Goal: Entertainment & Leisure: Consume media (video, audio)

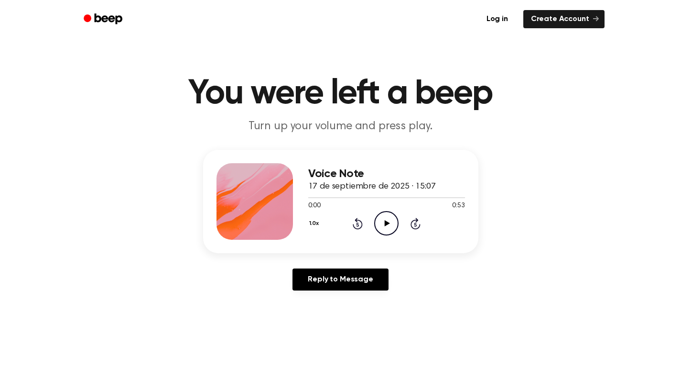
click at [379, 214] on circle at bounding box center [386, 222] width 23 height 23
drag, startPoint x: 332, startPoint y: 197, endPoint x: 258, endPoint y: 212, distance: 75.7
click at [258, 212] on div "Voice Note 17 de septiembre de 2025 · 15:07 0:09 0:53 Your browser does not sup…" at bounding box center [340, 201] width 275 height 103
click at [385, 229] on icon "Pause Audio" at bounding box center [386, 223] width 24 height 24
drag, startPoint x: 336, startPoint y: 198, endPoint x: 252, endPoint y: 206, distance: 84.5
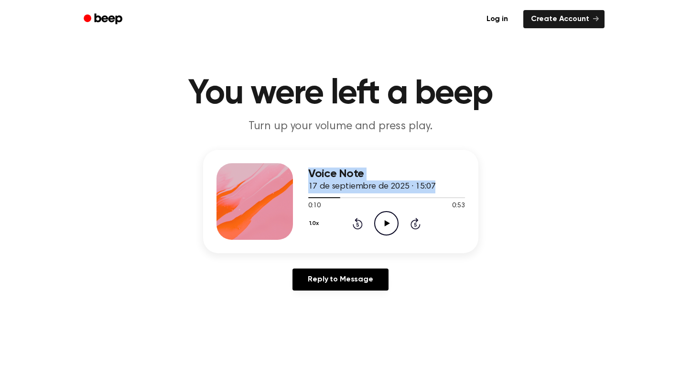
click at [252, 206] on div "Voice Note 17 de septiembre de 2025 · 15:07 0:10 0:53 Your browser does not sup…" at bounding box center [340, 201] width 275 height 103
click at [310, 197] on div at bounding box center [324, 197] width 32 height 1
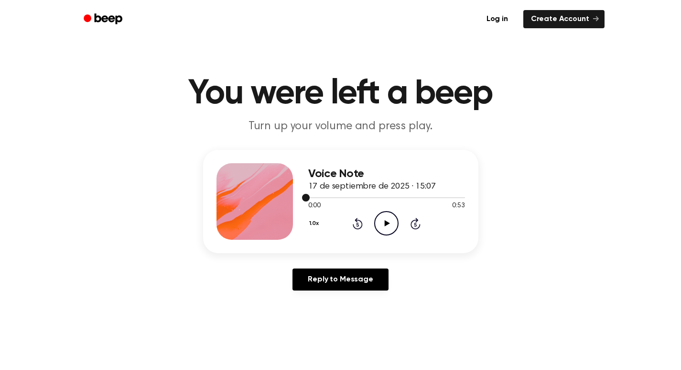
click at [310, 197] on div at bounding box center [386, 197] width 157 height 8
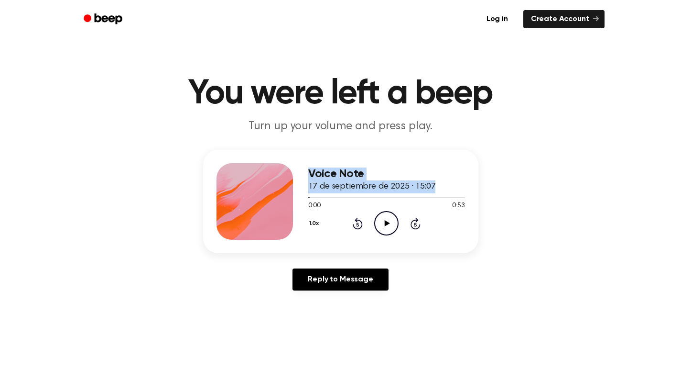
drag, startPoint x: 310, startPoint y: 197, endPoint x: 276, endPoint y: 202, distance: 34.4
click at [273, 197] on div "Voice Note 17 de septiembre de 2025 · 15:07 0:00 0:53 Your browser does not sup…" at bounding box center [340, 201] width 275 height 103
click at [380, 222] on icon "Play Audio" at bounding box center [386, 223] width 24 height 24
drag, startPoint x: 309, startPoint y: 198, endPoint x: 268, endPoint y: 206, distance: 42.3
click at [268, 206] on div "Voice Note 17 de septiembre de 2025 · 15:07 0:03 0:53 Your browser does not sup…" at bounding box center [340, 201] width 275 height 103
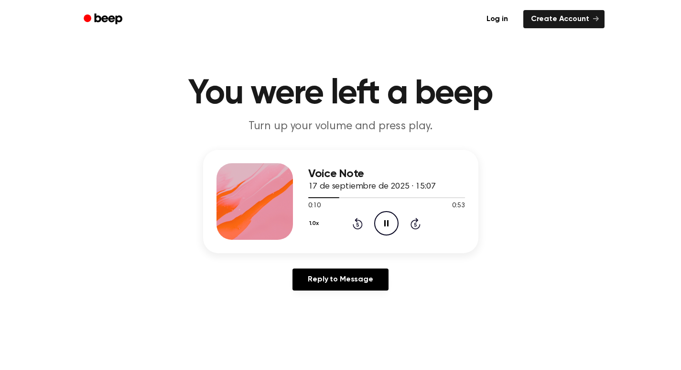
drag, startPoint x: 513, startPoint y: 209, endPoint x: 485, endPoint y: 218, distance: 29.6
click at [513, 209] on div "Voice Note 17 de septiembre de 2025 · 15:07 0:10 0:53 Your browser does not sup…" at bounding box center [340, 224] width 658 height 148
drag, startPoint x: 339, startPoint y: 193, endPoint x: 276, endPoint y: 206, distance: 64.5
click at [276, 206] on div "Voice Note 17 de septiembre de 2025 · 15:07 0:12 0:53 Your browser does not sup…" at bounding box center [340, 201] width 275 height 103
drag, startPoint x: 345, startPoint y: 197, endPoint x: 295, endPoint y: 204, distance: 50.7
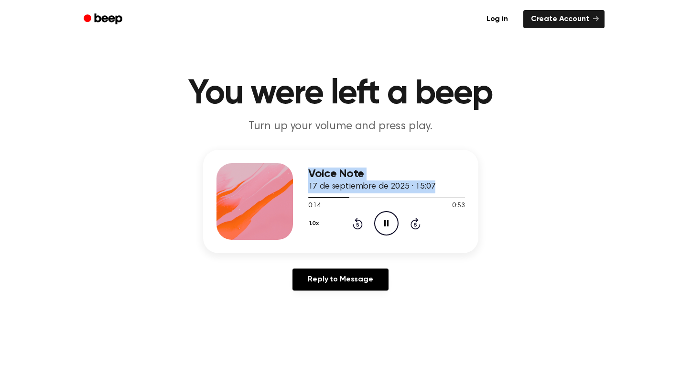
click at [295, 204] on div "Voice Note 17 de septiembre de 2025 · 15:07 0:14 0:53 Your browser does not sup…" at bounding box center [340, 201] width 275 height 103
click at [581, 251] on div "Voice Note 17 de septiembre de 2025 · 15:07 0:33 0:53 Your browser does not sup…" at bounding box center [340, 224] width 658 height 148
